Goal: Information Seeking & Learning: Find specific page/section

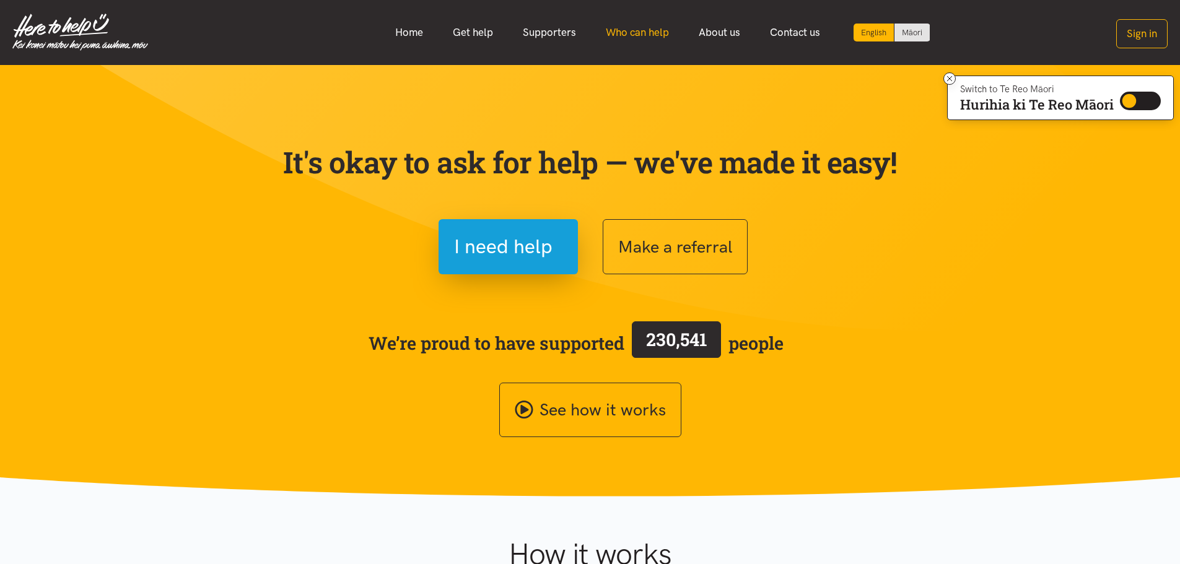
click at [622, 28] on link "Who can help" at bounding box center [637, 32] width 93 height 27
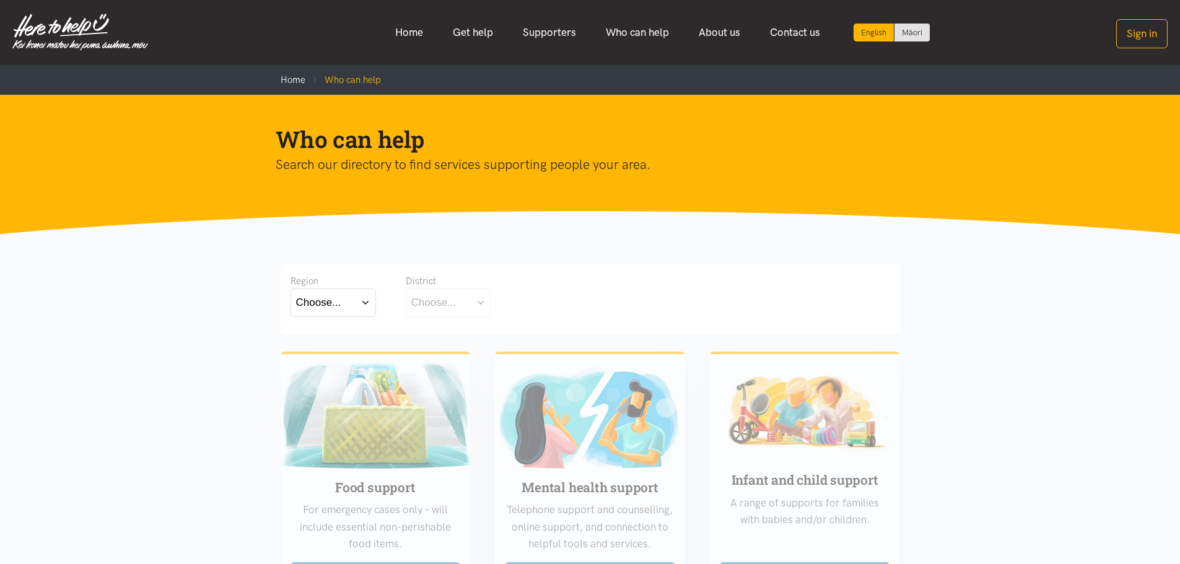
drag, startPoint x: 302, startPoint y: 307, endPoint x: 307, endPoint y: 313, distance: 7.6
click at [305, 313] on button "Choose..." at bounding box center [332, 303] width 85 height 28
drag, startPoint x: 335, startPoint y: 357, endPoint x: 372, endPoint y: 349, distance: 37.9
click at [336, 357] on label "Waikato" at bounding box center [333, 356] width 74 height 15
click at [0, 0] on input "Waikato" at bounding box center [0, 0] width 0 height 0
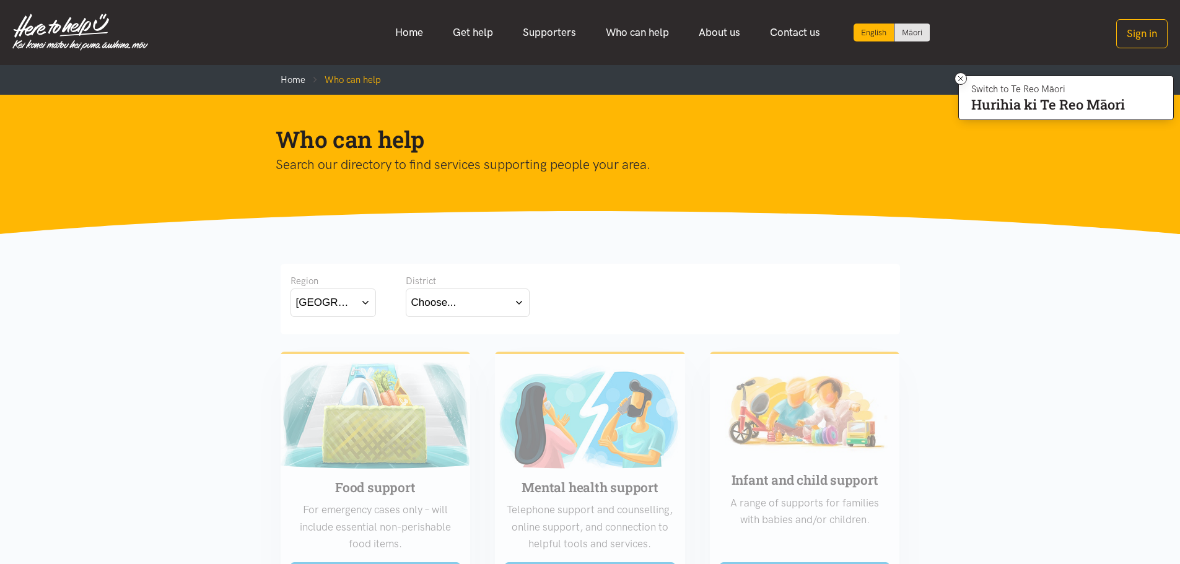
click at [450, 308] on div "Choose..." at bounding box center [433, 302] width 45 height 17
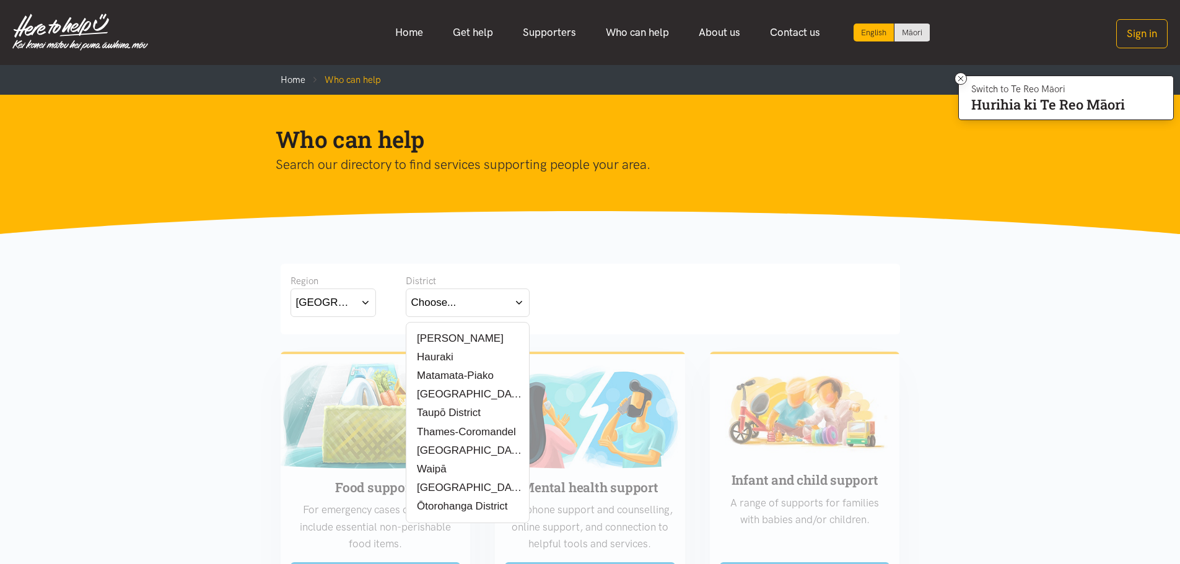
click at [489, 337] on div "[PERSON_NAME]" at bounding box center [467, 338] width 113 height 15
click at [432, 338] on label "[PERSON_NAME]" at bounding box center [457, 338] width 92 height 15
click at [0, 0] on input "[PERSON_NAME]" at bounding box center [0, 0] width 0 height 0
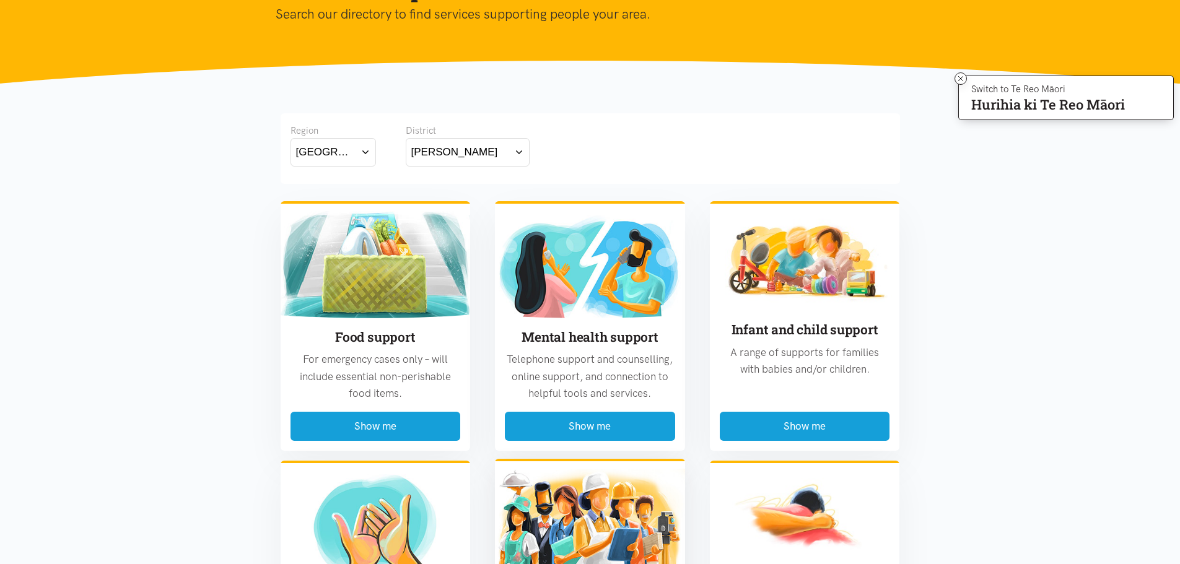
scroll to position [372, 0]
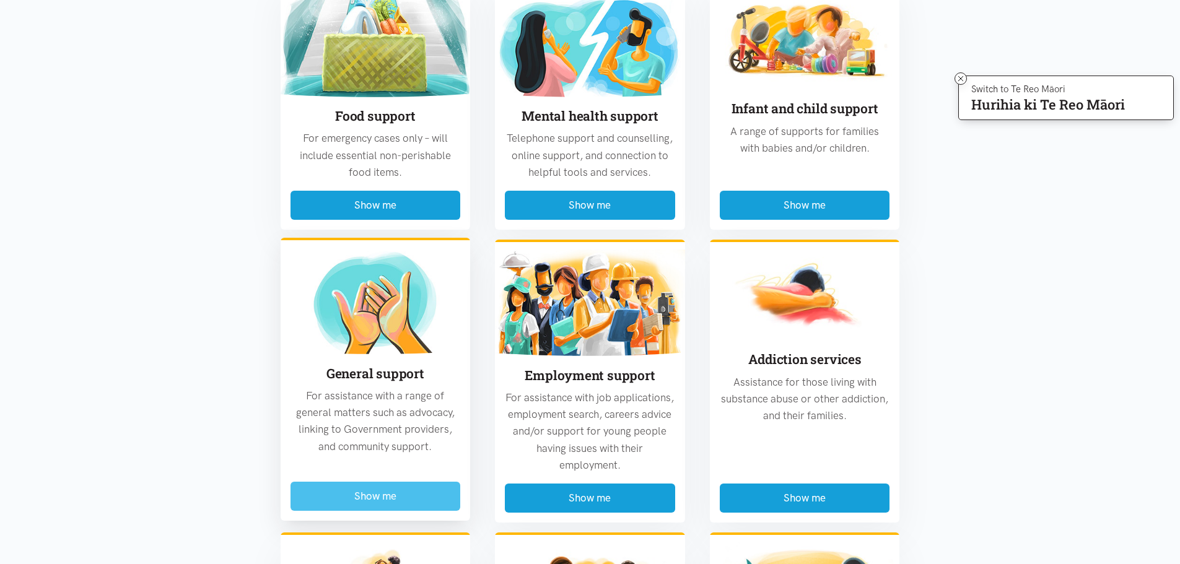
click at [419, 493] on button "Show me" at bounding box center [375, 496] width 170 height 29
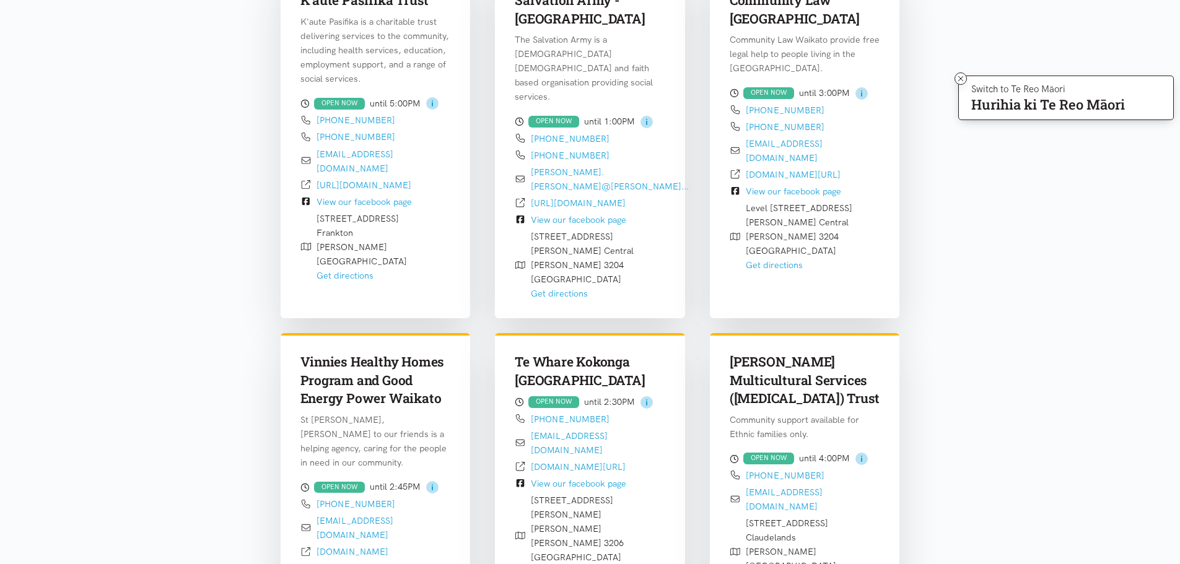
scroll to position [984, 0]
